Goal: Transaction & Acquisition: Purchase product/service

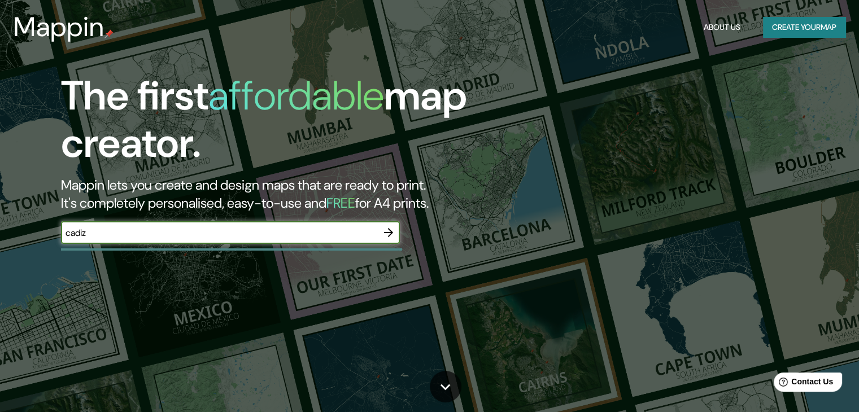
type input "cadiz"
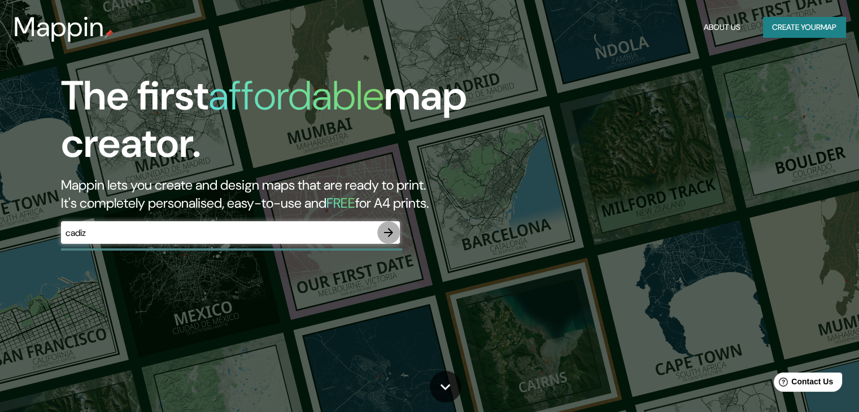
click at [385, 236] on icon "button" at bounding box center [389, 233] width 14 height 14
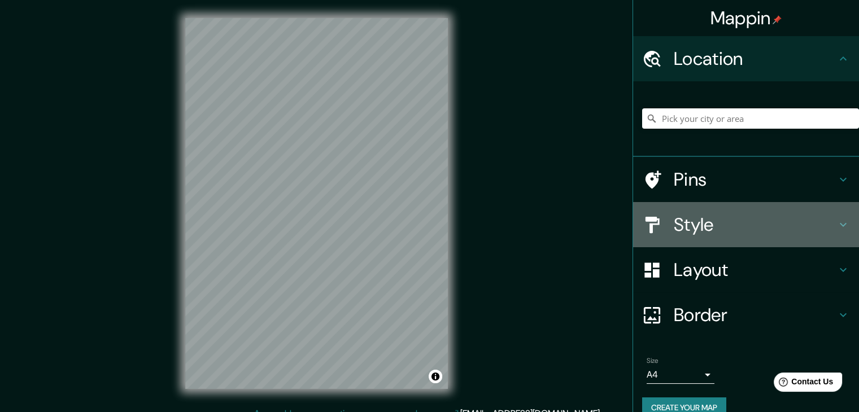
click at [843, 221] on div "Style" at bounding box center [746, 224] width 226 height 45
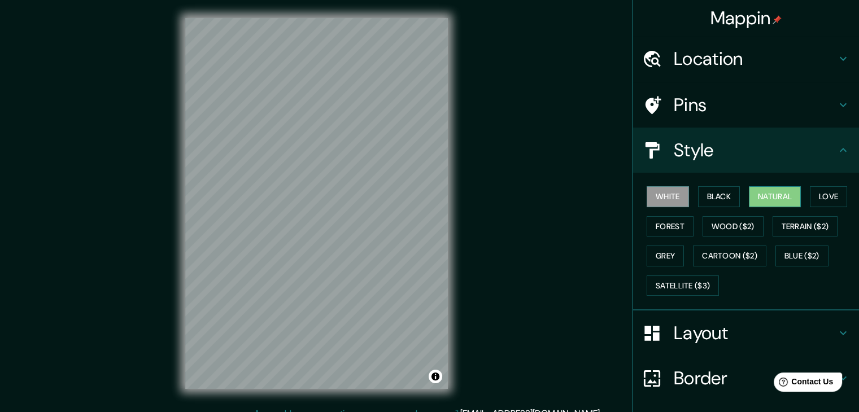
click at [772, 197] on button "Natural" at bounding box center [775, 196] width 52 height 21
click at [726, 193] on button "Black" at bounding box center [719, 196] width 42 height 21
click at [780, 193] on button "Natural" at bounding box center [775, 196] width 52 height 21
click at [838, 193] on button "Love" at bounding box center [828, 196] width 37 height 21
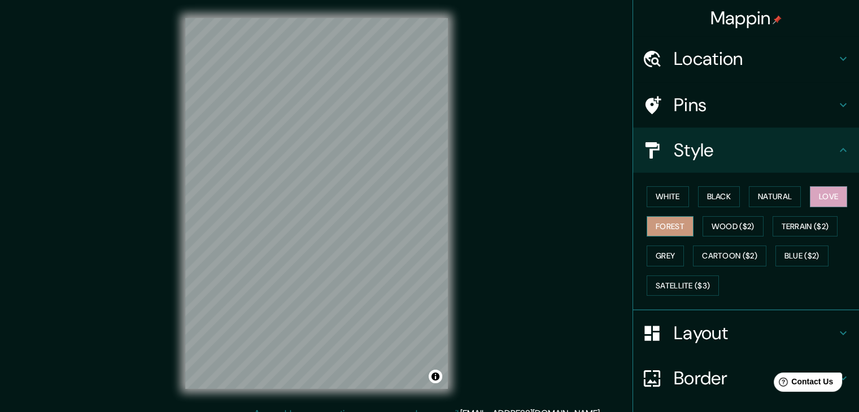
click at [669, 217] on button "Forest" at bounding box center [670, 226] width 47 height 21
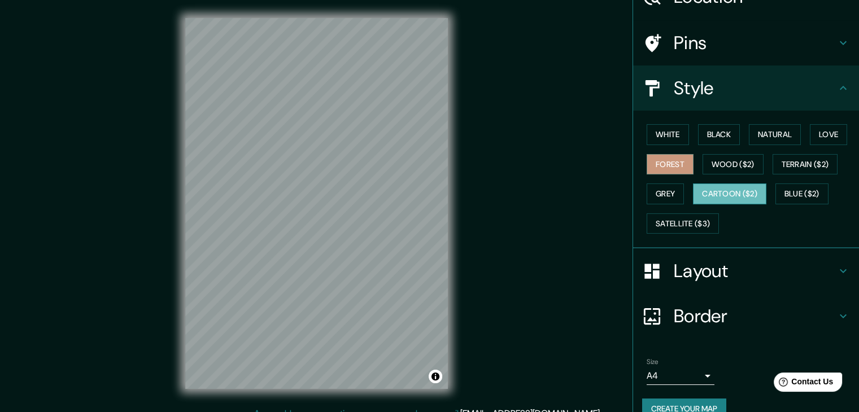
scroll to position [81, 0]
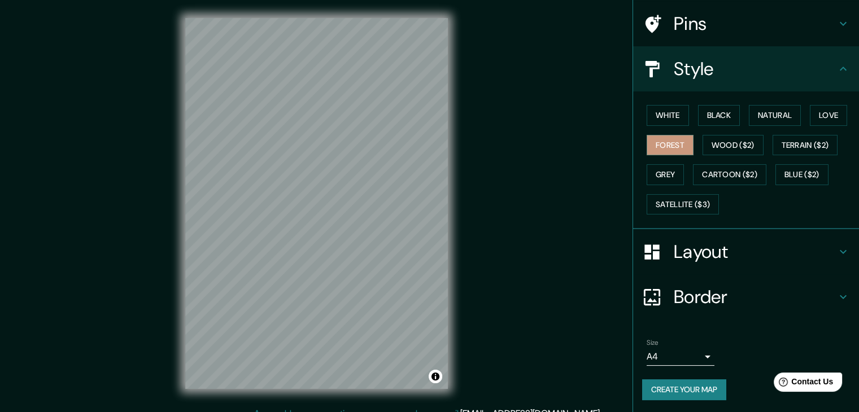
click at [841, 249] on div "Layout" at bounding box center [746, 251] width 226 height 45
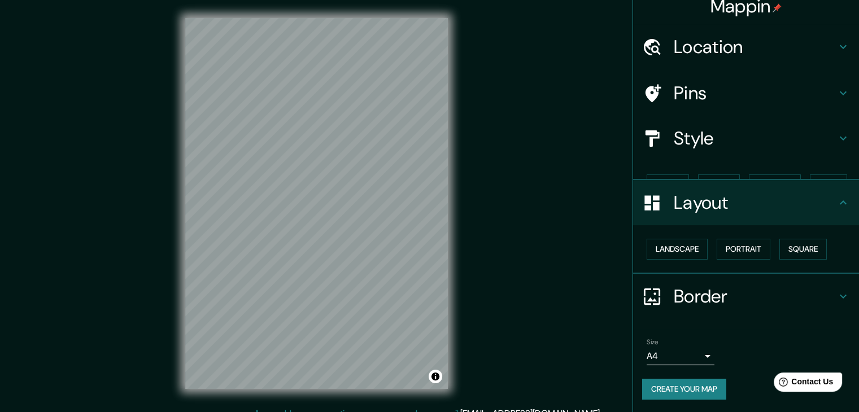
scroll to position [0, 0]
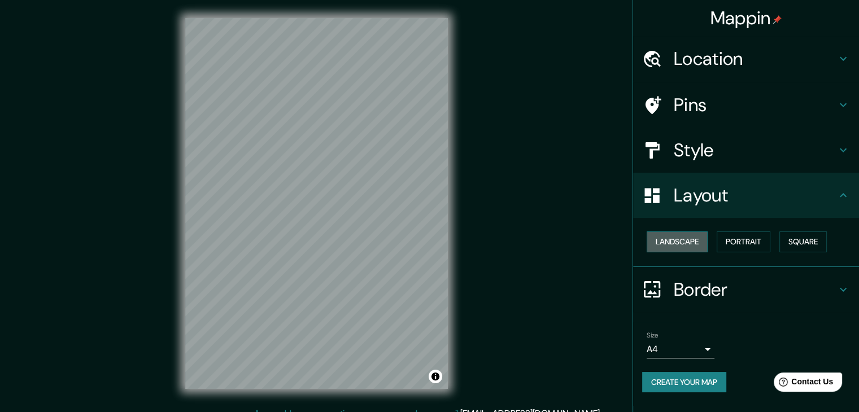
click at [695, 240] on button "Landscape" at bounding box center [677, 242] width 61 height 21
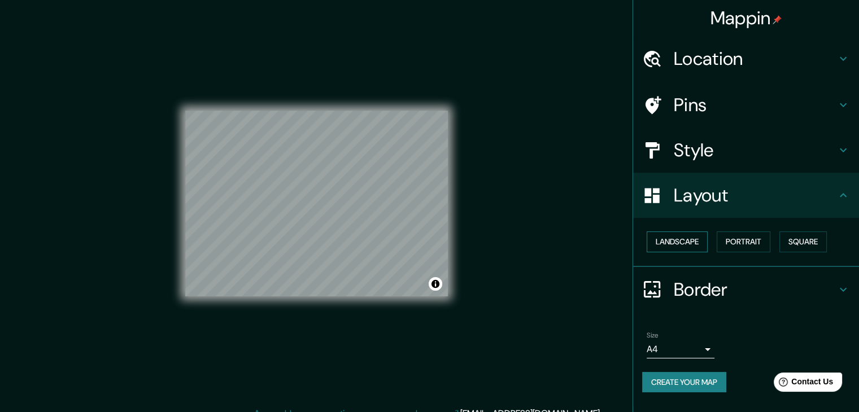
click at [695, 240] on button "Landscape" at bounding box center [677, 242] width 61 height 21
click at [746, 240] on button "Portrait" at bounding box center [744, 242] width 54 height 21
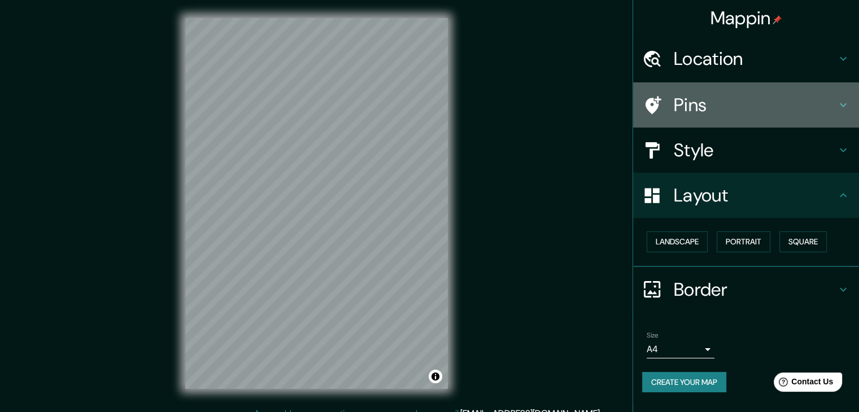
click at [717, 112] on h4 "Pins" at bounding box center [755, 105] width 163 height 23
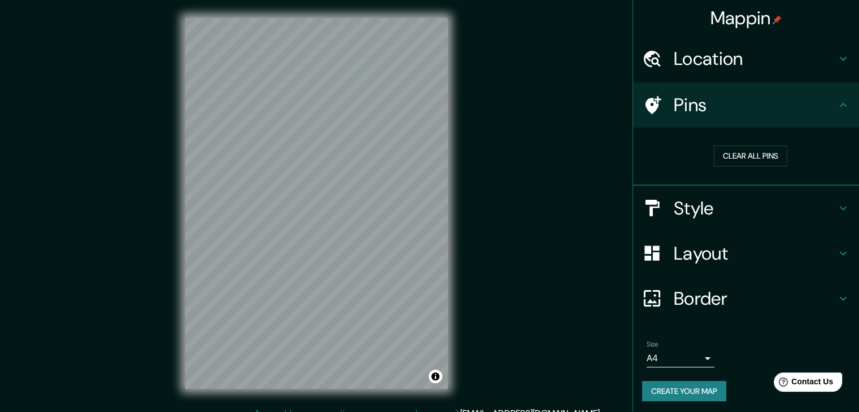
click at [837, 206] on icon at bounding box center [844, 209] width 14 height 14
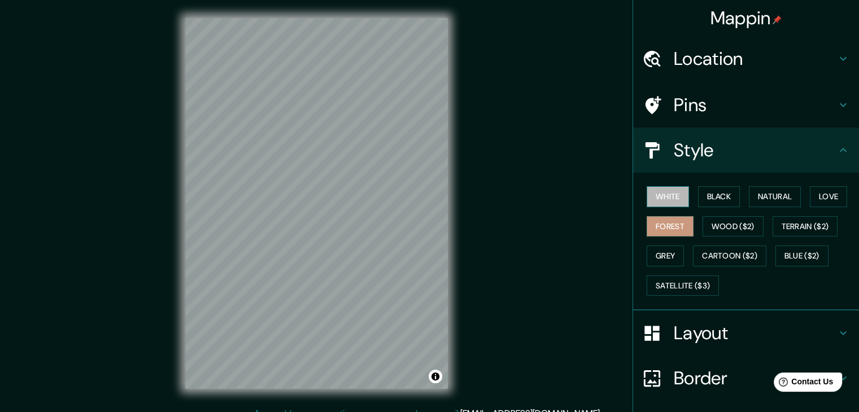
click at [660, 198] on button "White" at bounding box center [668, 196] width 42 height 21
click at [726, 198] on button "Black" at bounding box center [719, 196] width 42 height 21
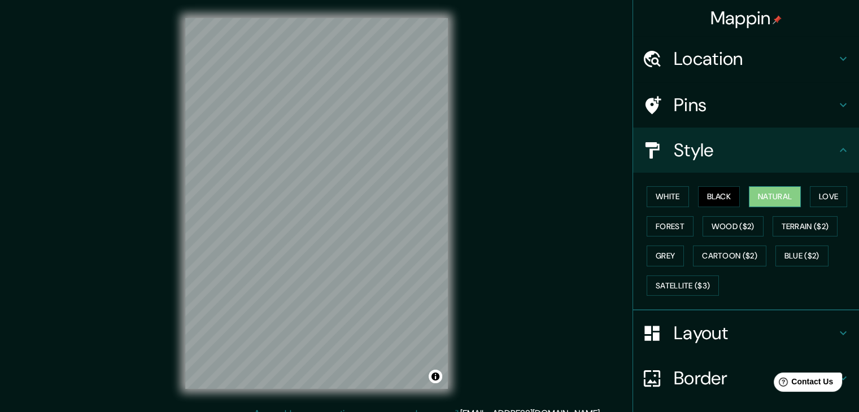
click at [763, 198] on button "Natural" at bounding box center [775, 196] width 52 height 21
click at [228, 0] on html "Mappin Location Pins Style White Black Natural Love Forest Wood ($2) Terrain ($…" at bounding box center [429, 206] width 859 height 412
click at [829, 195] on button "Love" at bounding box center [828, 196] width 37 height 21
click at [779, 195] on button "Natural" at bounding box center [775, 196] width 52 height 21
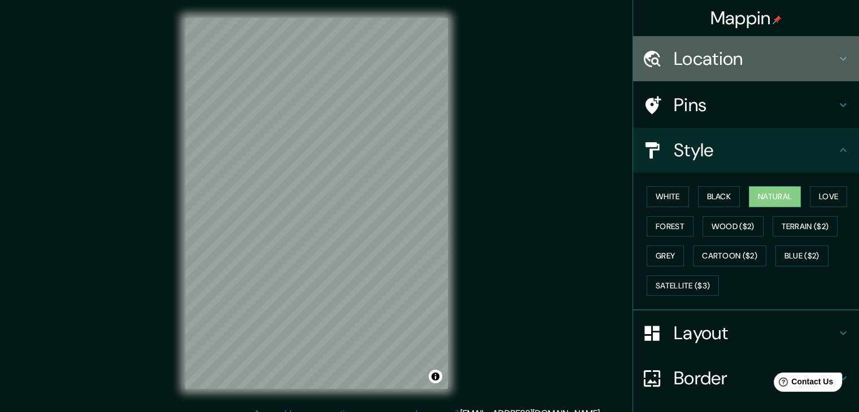
click at [782, 71] on div "Location" at bounding box center [746, 58] width 226 height 45
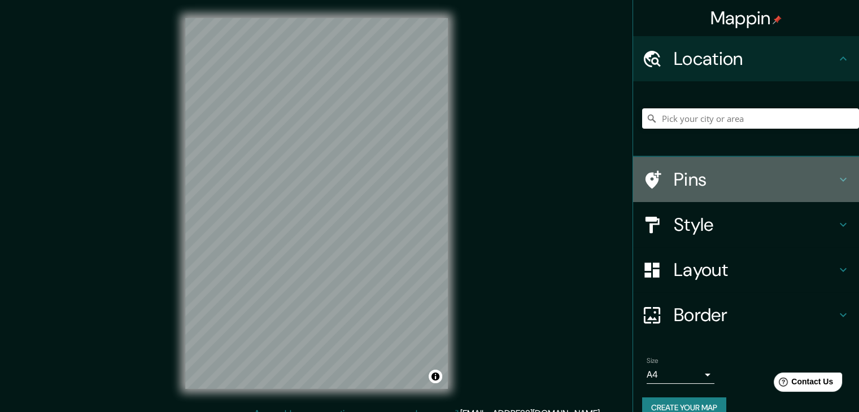
click at [781, 167] on div "Pins" at bounding box center [746, 179] width 226 height 45
